Goal: Information Seeking & Learning: Find specific fact

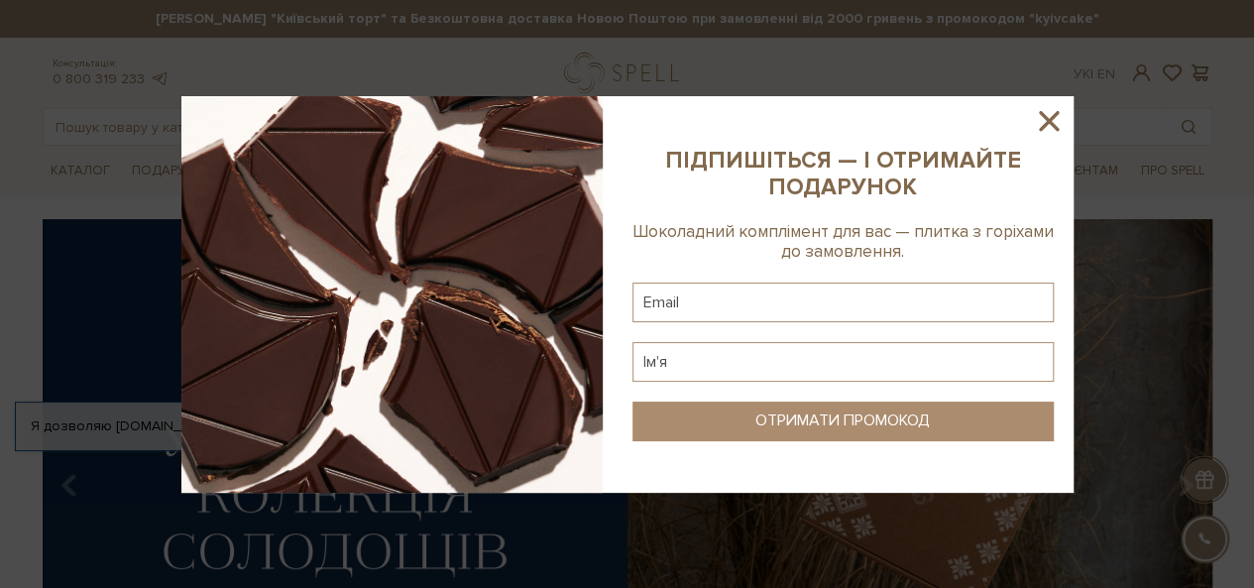
click at [1055, 122] on icon at bounding box center [1049, 121] width 34 height 34
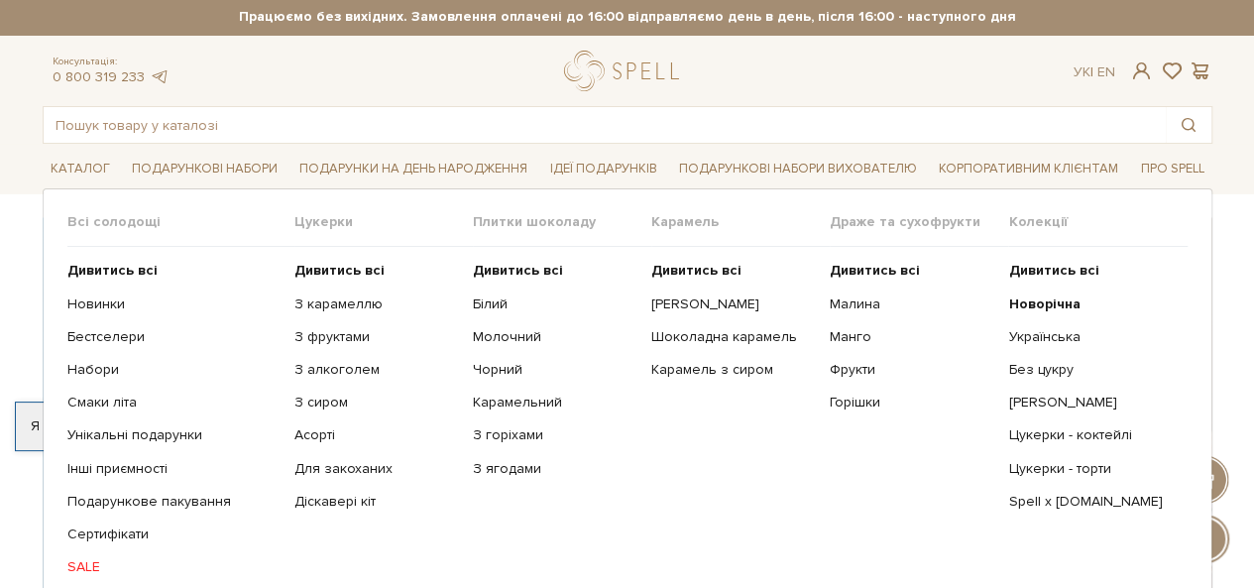
scroll to position [99, 0]
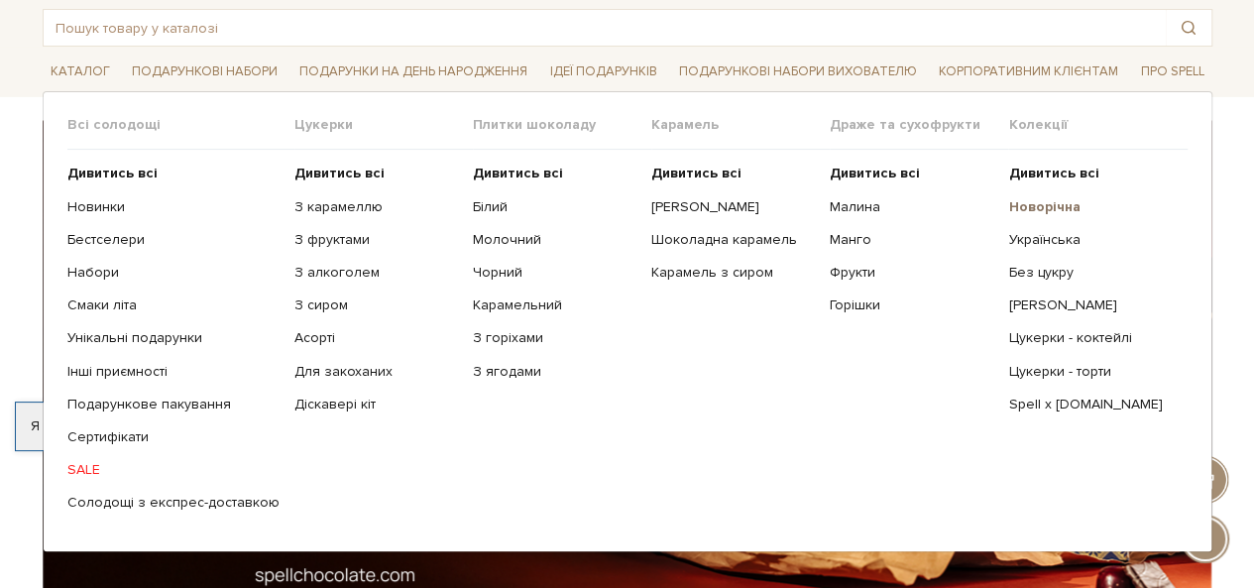
click at [1063, 200] on b "Новорічна" at bounding box center [1043, 206] width 71 height 17
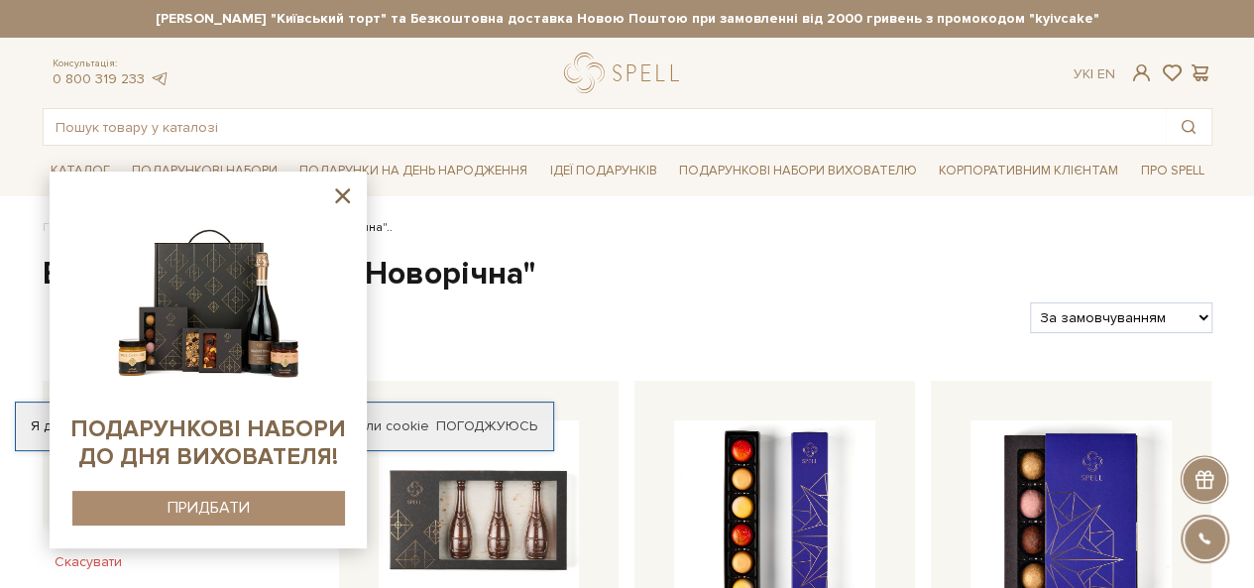
click at [343, 191] on icon at bounding box center [342, 195] width 25 height 25
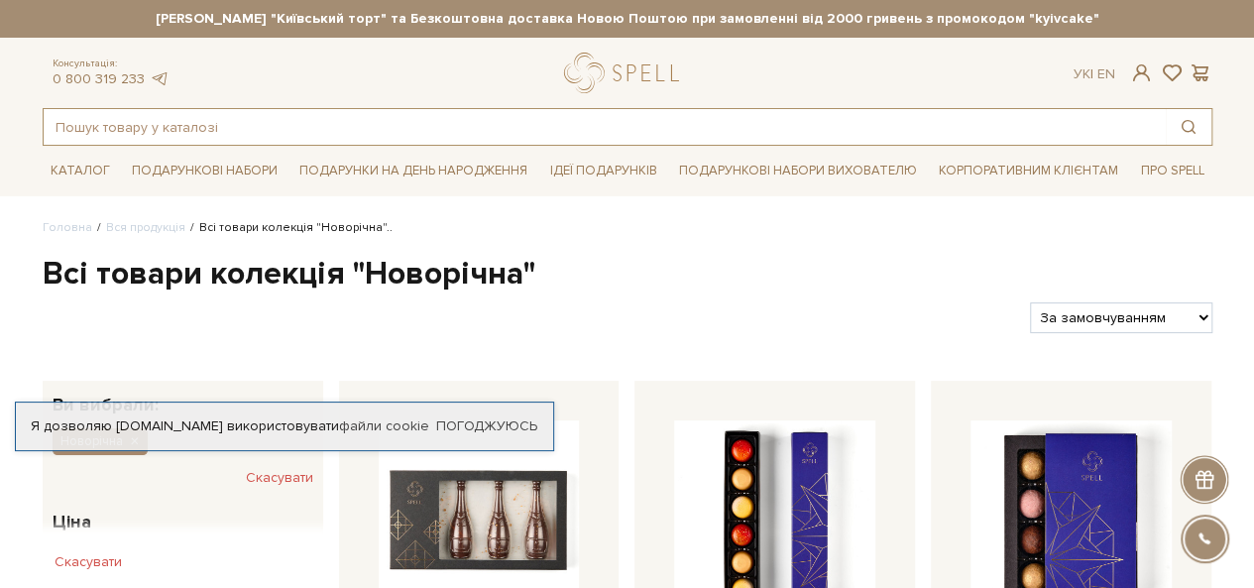
click at [274, 127] on input "text" at bounding box center [605, 127] width 1123 height 36
type input "карамель"
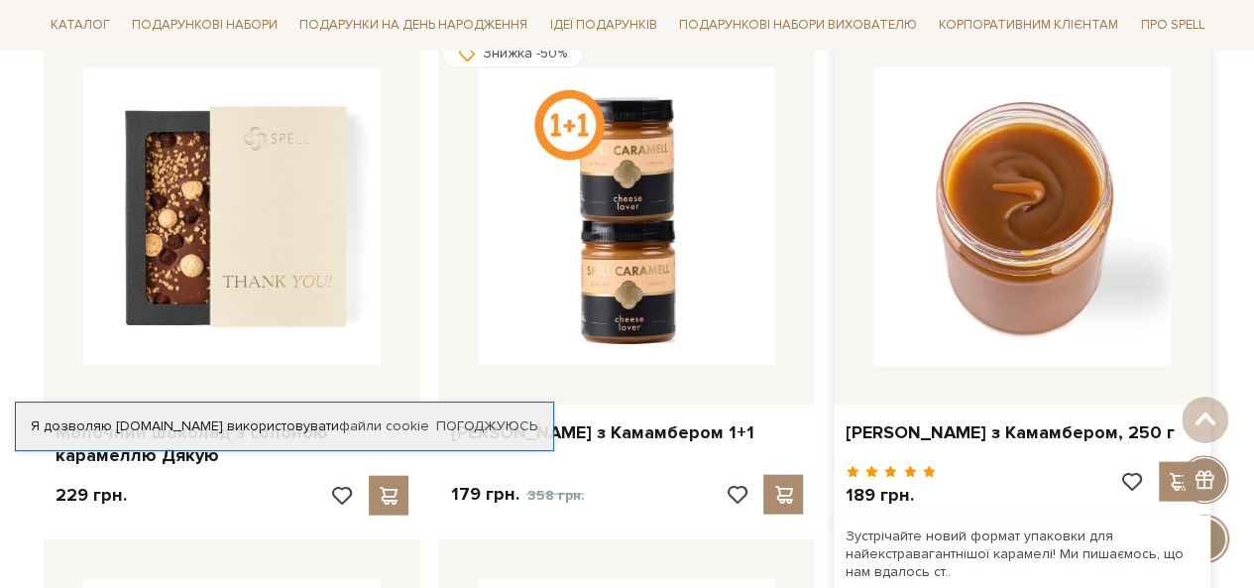
scroll to position [2082, 0]
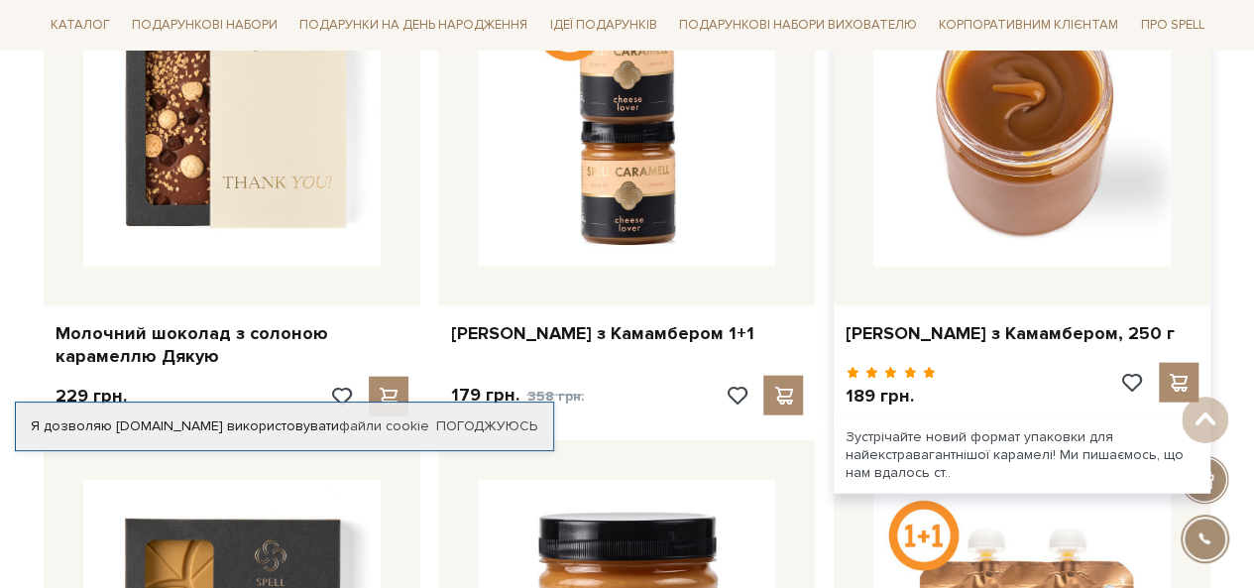
click at [991, 178] on img at bounding box center [1022, 117] width 297 height 297
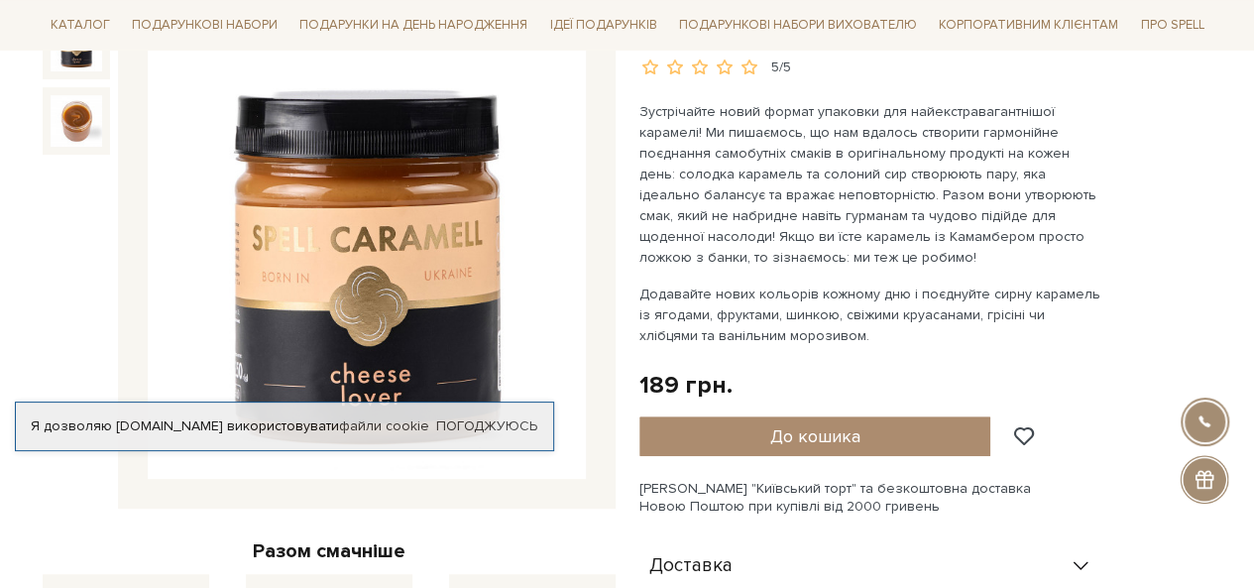
scroll to position [297, 0]
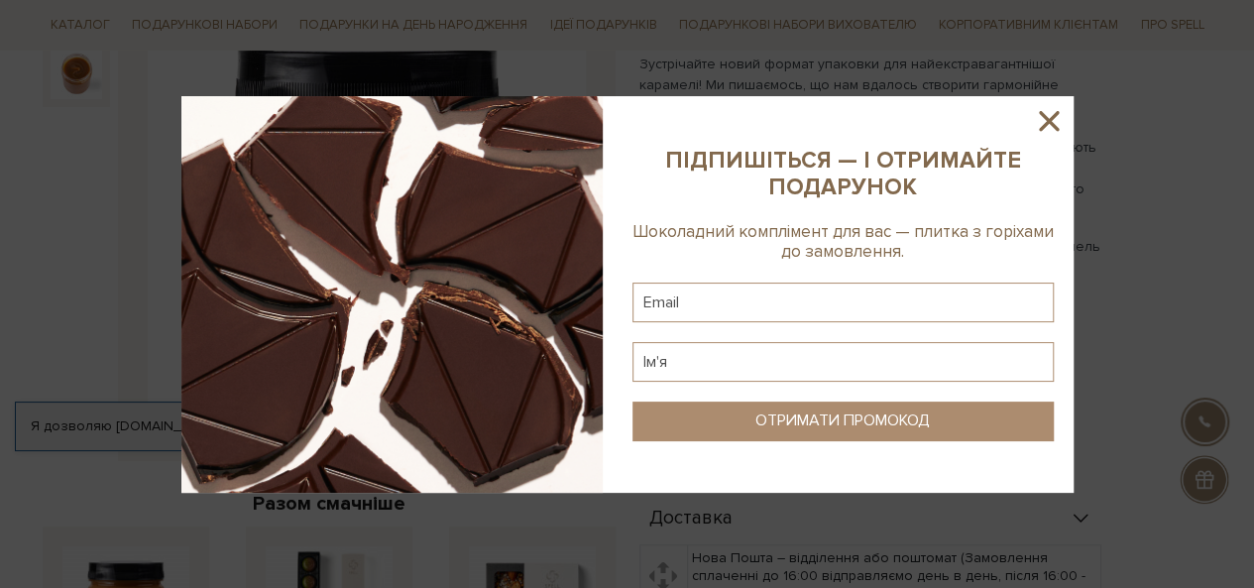
click at [1044, 119] on icon at bounding box center [1049, 121] width 34 height 34
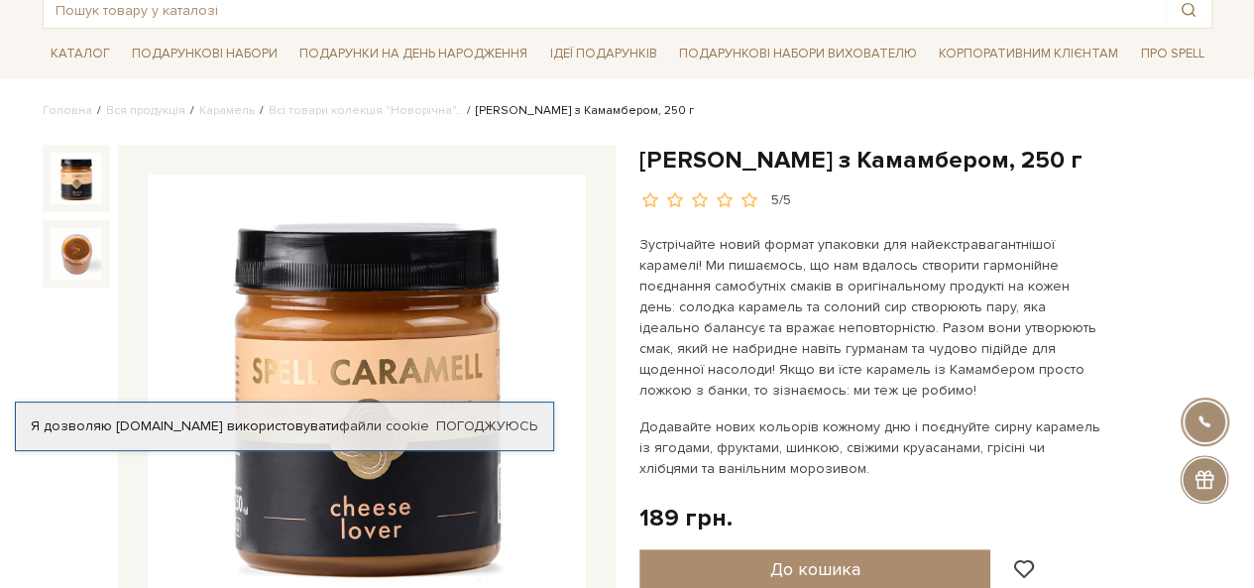
click at [825, 158] on h1 "[PERSON_NAME] з Камамбером, 250 г" at bounding box center [926, 160] width 573 height 31
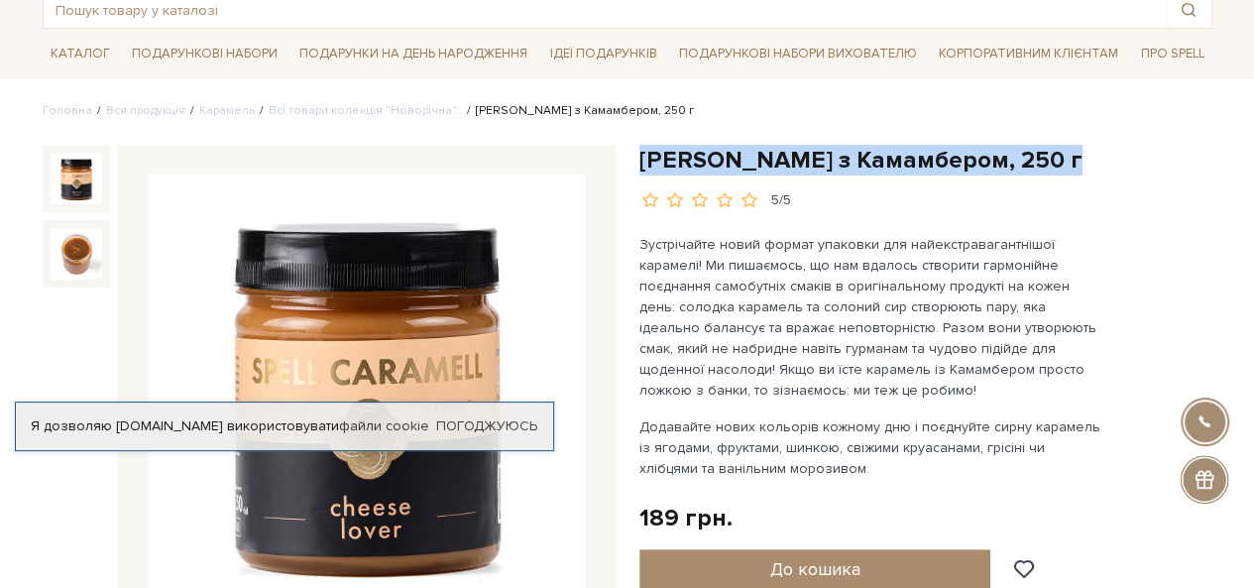
click at [825, 158] on h1 "[PERSON_NAME] з Камамбером, 250 г" at bounding box center [926, 160] width 573 height 31
copy div "[PERSON_NAME] з Камамбером, 250 г"
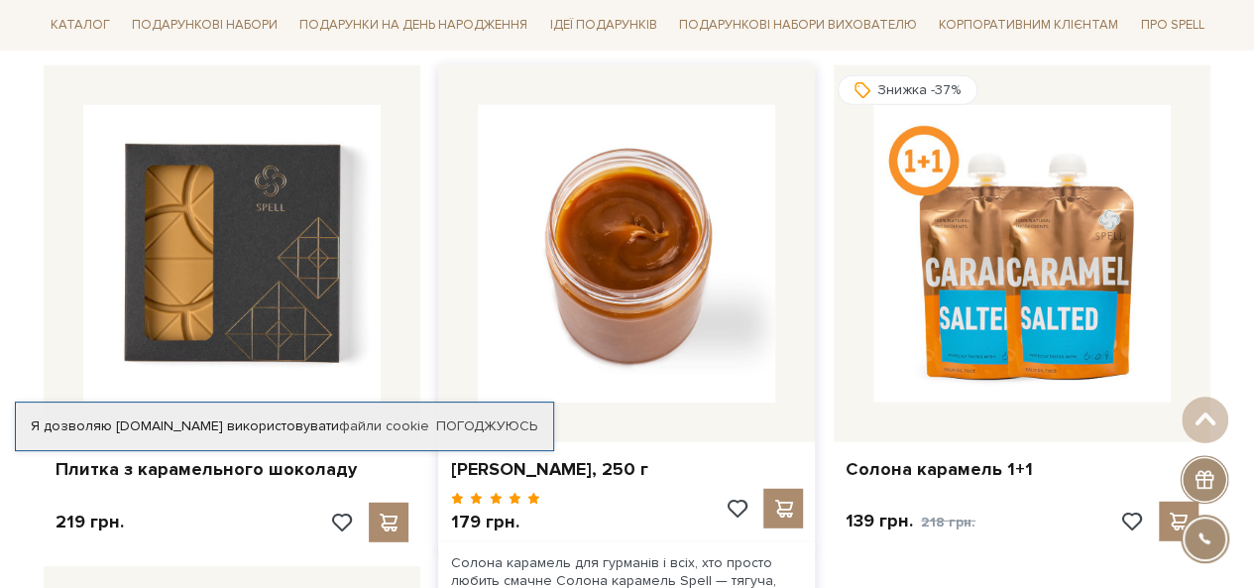
scroll to position [2479, 0]
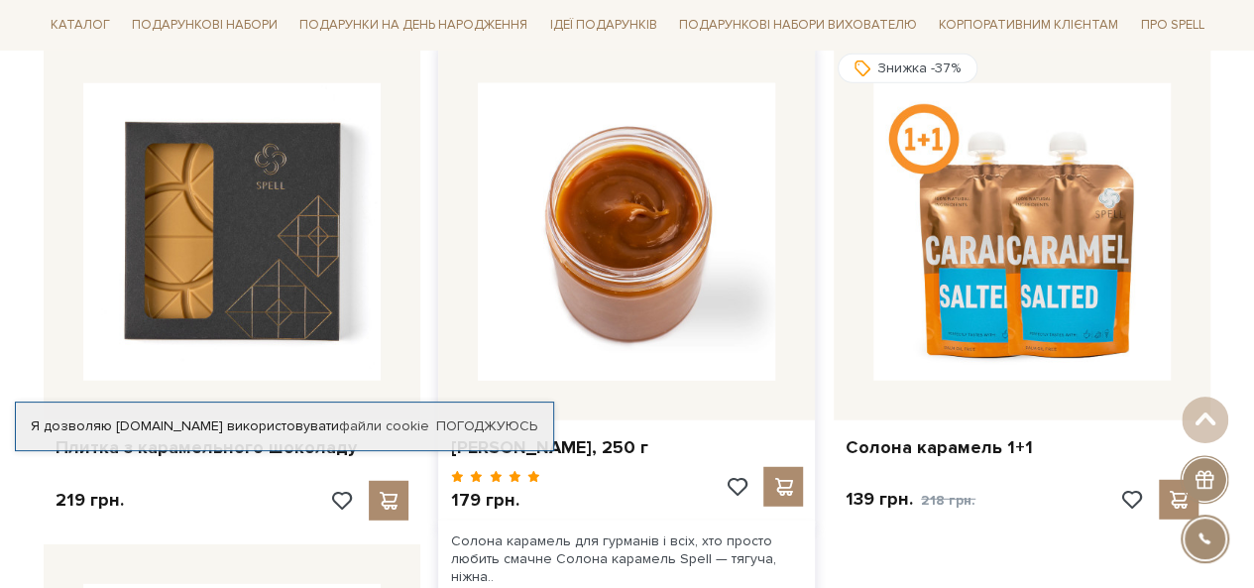
click at [649, 263] on img at bounding box center [626, 231] width 297 height 297
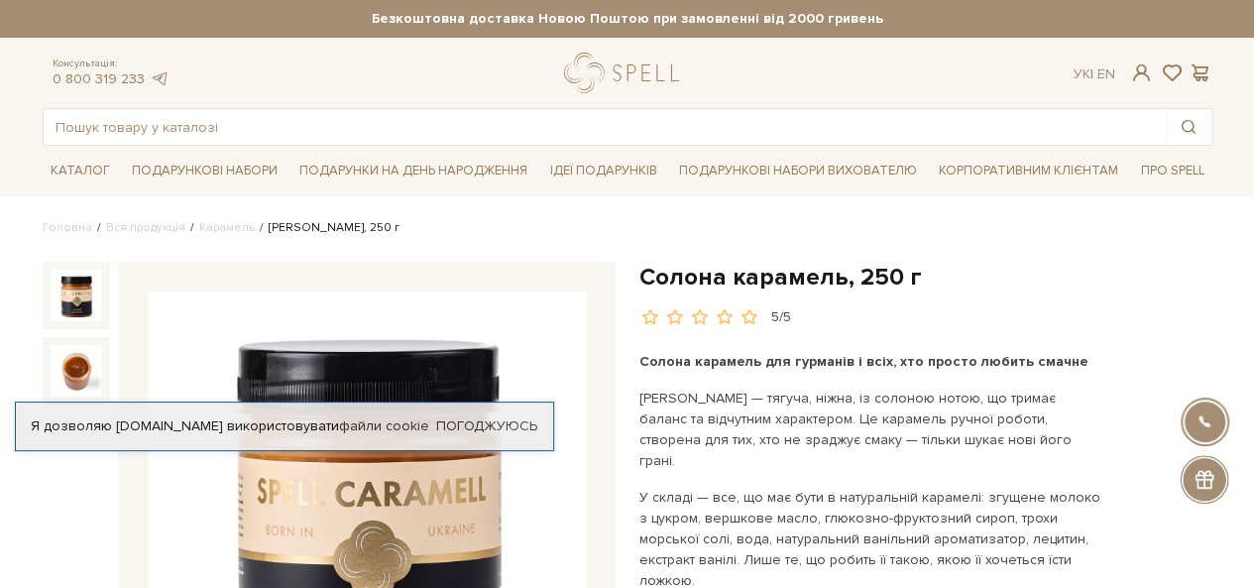
click at [645, 274] on h1 "Солона карамель, 250 г" at bounding box center [926, 277] width 573 height 31
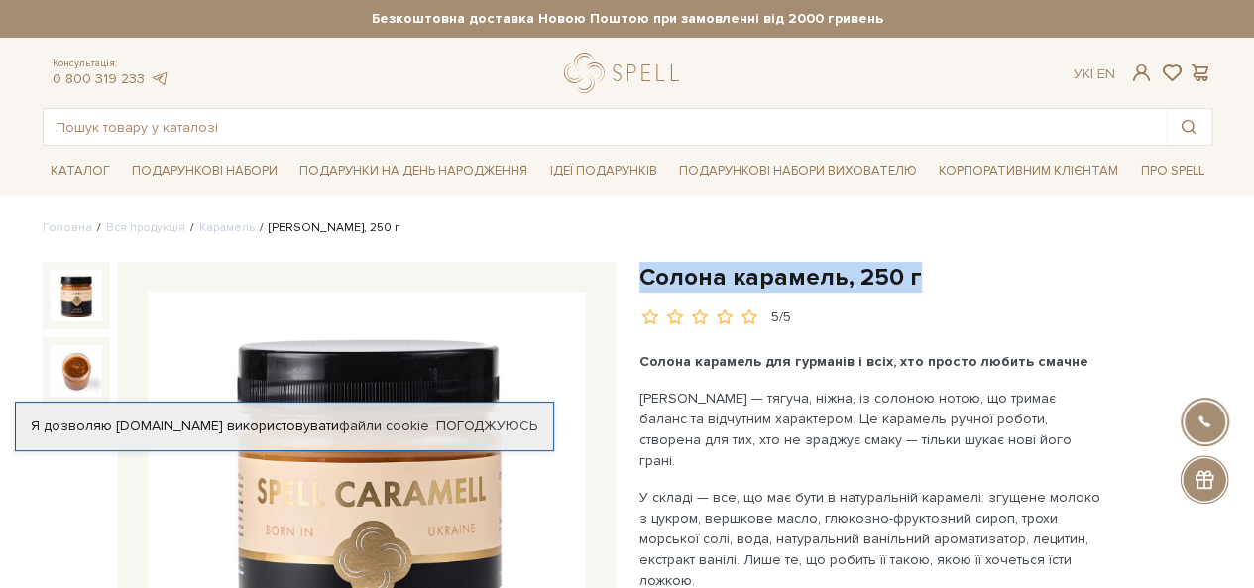
click at [645, 274] on h1 "Солона карамель, 250 г" at bounding box center [926, 277] width 573 height 31
copy div "Солона карамель, 250 г"
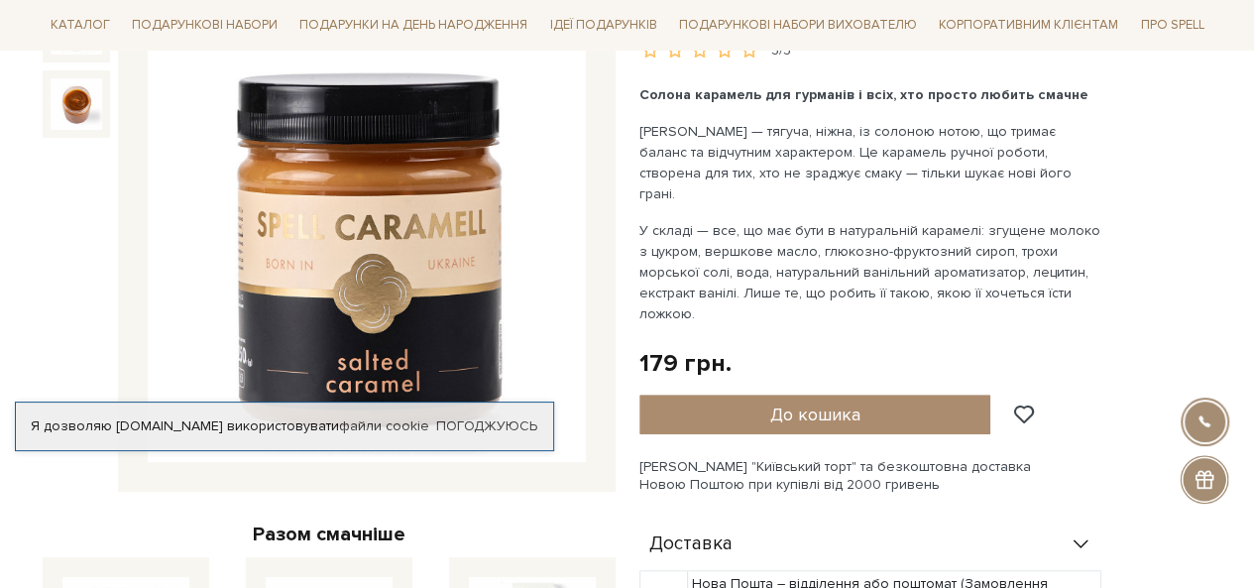
scroll to position [297, 0]
